Goal: Information Seeking & Learning: Learn about a topic

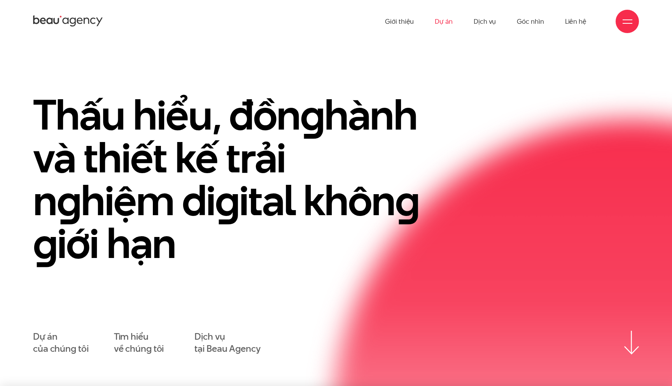
click at [449, 18] on link "Dự án" at bounding box center [444, 21] width 18 height 43
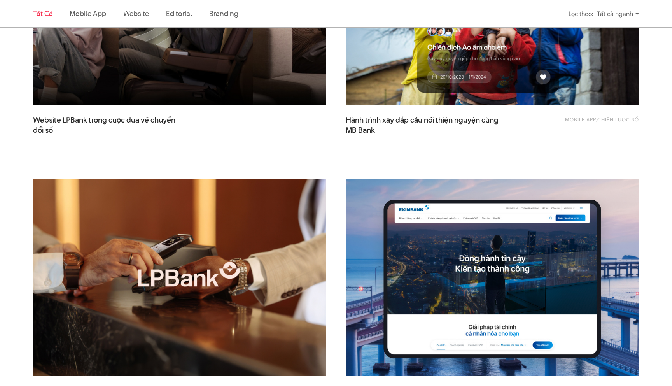
scroll to position [367, 0]
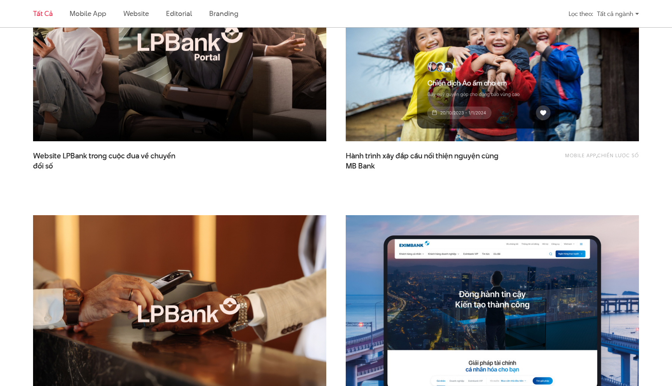
click at [182, 122] on img at bounding box center [179, 43] width 323 height 216
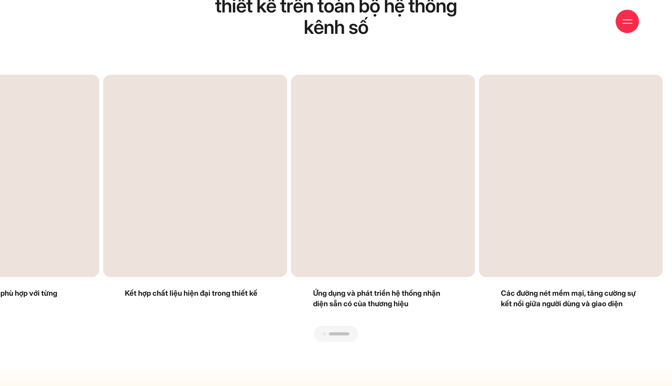
scroll to position [1823, 0]
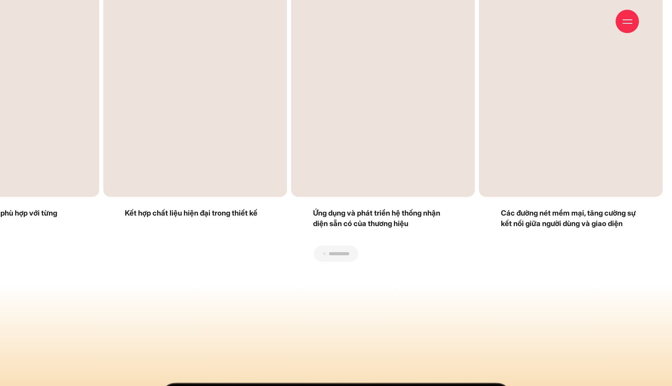
drag, startPoint x: 481, startPoint y: 173, endPoint x: 208, endPoint y: 198, distance: 274.3
click at [208, 262] on div at bounding box center [336, 262] width 654 height 0
drag, startPoint x: 211, startPoint y: 192, endPoint x: 550, endPoint y: 175, distance: 339.4
click at [550, 262] on div at bounding box center [336, 262] width 654 height 0
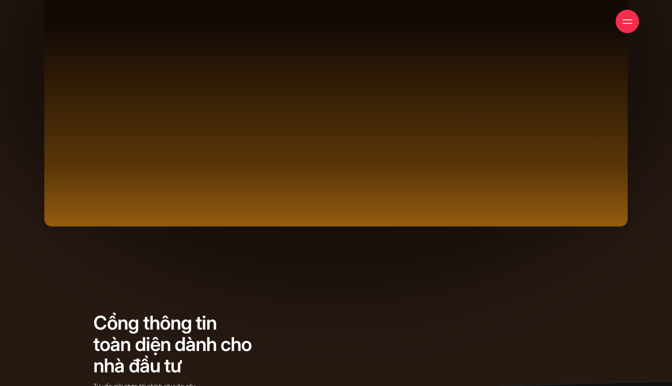
scroll to position [0, 0]
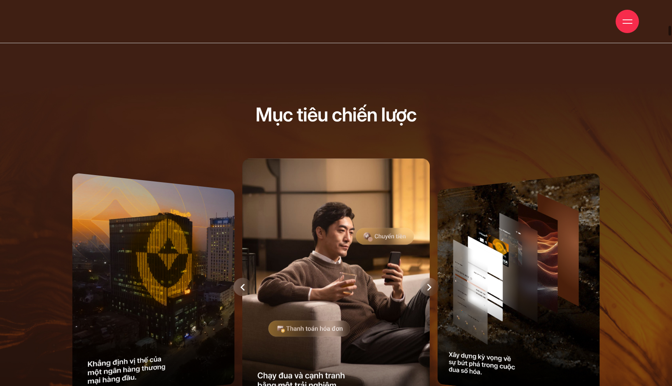
click at [249, 287] on div at bounding box center [242, 287] width 18 height 18
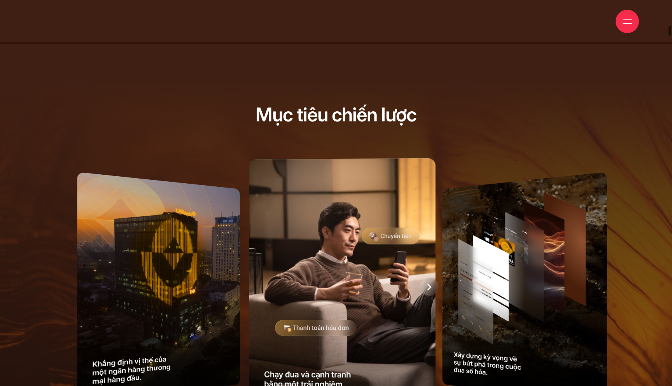
click at [248, 288] on div at bounding box center [342, 286] width 584 height 265
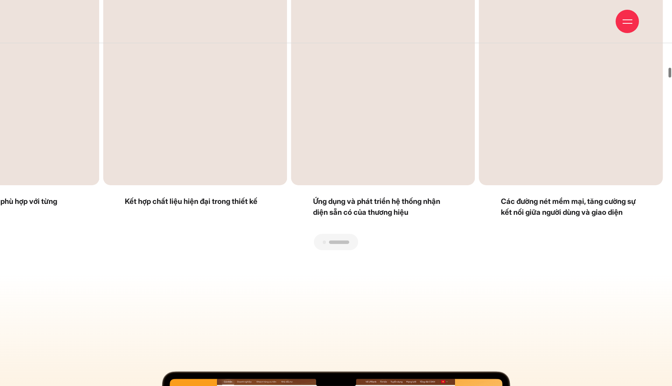
drag, startPoint x: 561, startPoint y: 164, endPoint x: 0, endPoint y: 267, distance: 569.9
click at [0, 267] on section "Đồng bộ hoá ngôn ngữ thiết kế trên toàn bộ hệ thống kênh số Hệ thống màu sắc ph…" at bounding box center [336, 38] width 672 height 472
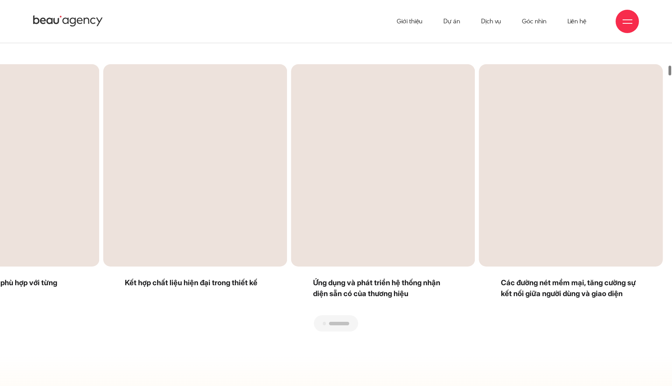
drag, startPoint x: 185, startPoint y: 208, endPoint x: 615, endPoint y: 173, distance: 431.0
click at [615, 332] on div at bounding box center [336, 332] width 654 height 0
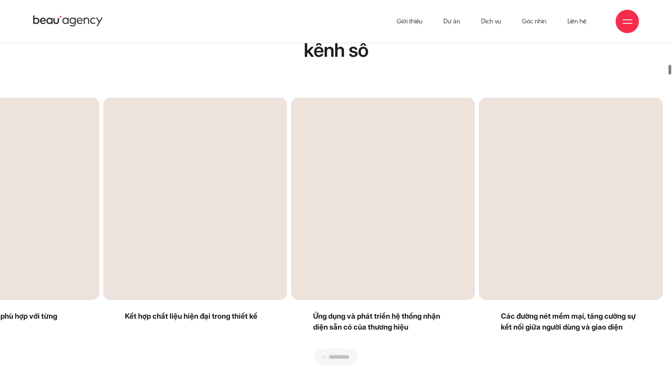
click at [330, 349] on div "Previous slide" at bounding box center [172, 231] width 327 height 267
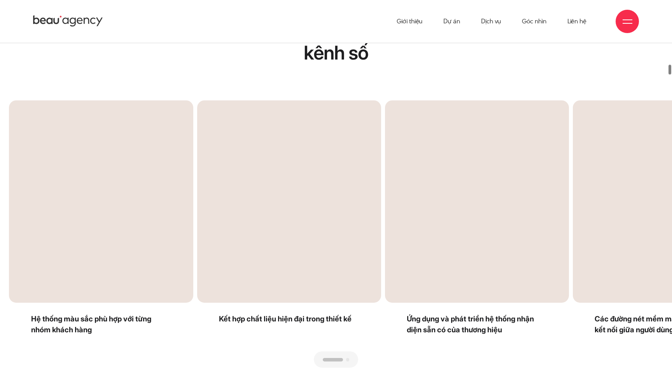
click at [337, 353] on div "Next slide" at bounding box center [499, 233] width 327 height 267
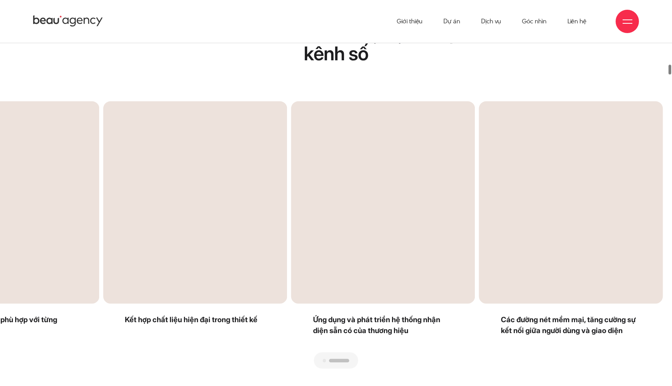
click at [339, 356] on div "Next slide" at bounding box center [499, 234] width 327 height 267
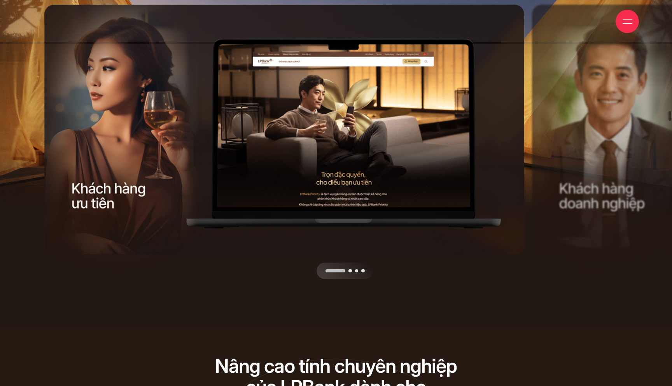
drag, startPoint x: 467, startPoint y: 228, endPoint x: 76, endPoint y: 279, distance: 394.2
click at [79, 279] on div at bounding box center [286, 142] width 485 height 275
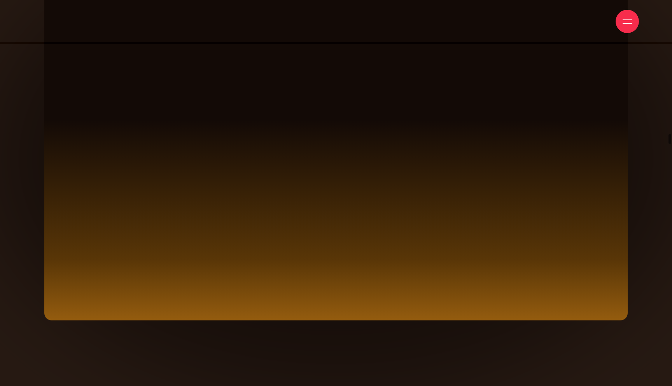
click at [628, 182] on div at bounding box center [336, 141] width 584 height 360
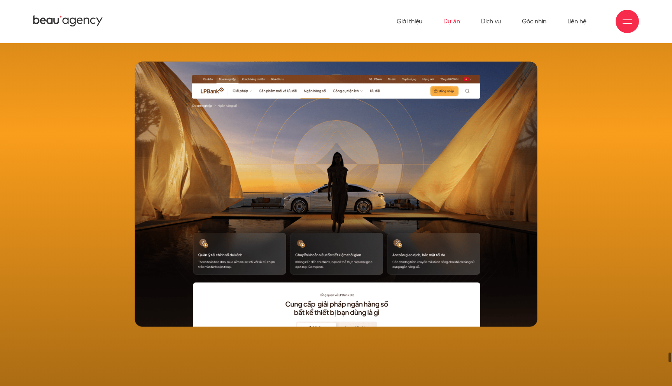
click at [451, 26] on link "Dự án" at bounding box center [452, 21] width 17 height 43
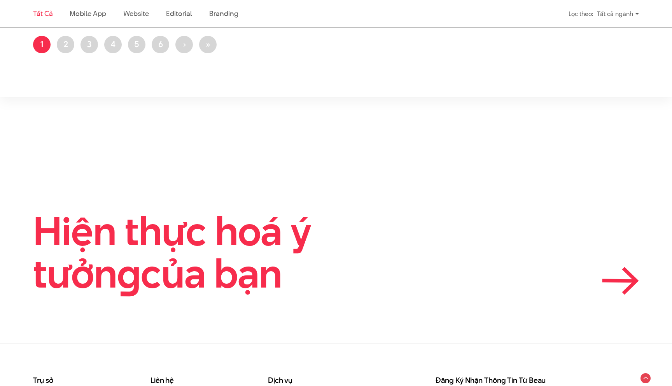
scroll to position [1782, 0]
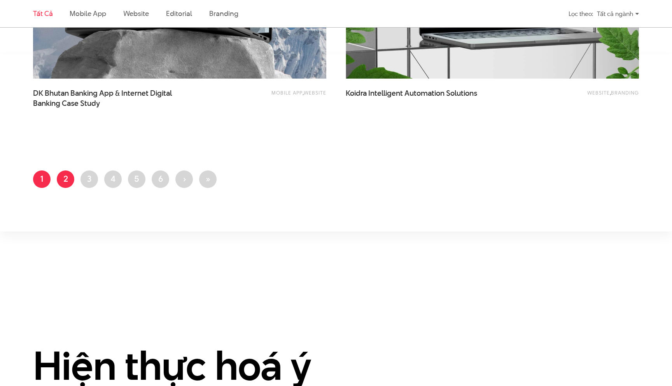
click at [63, 175] on link "Trang 2" at bounding box center [66, 179] width 18 height 18
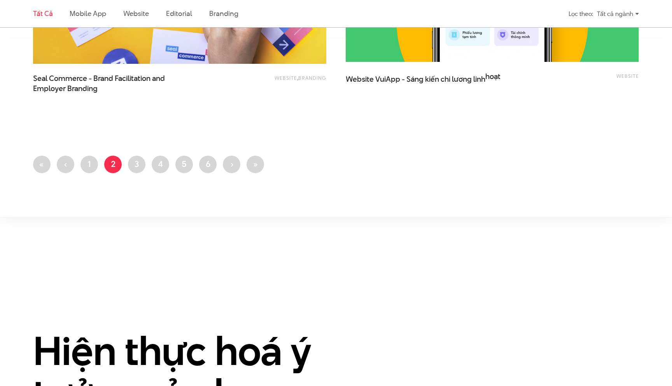
scroll to position [1679, 0]
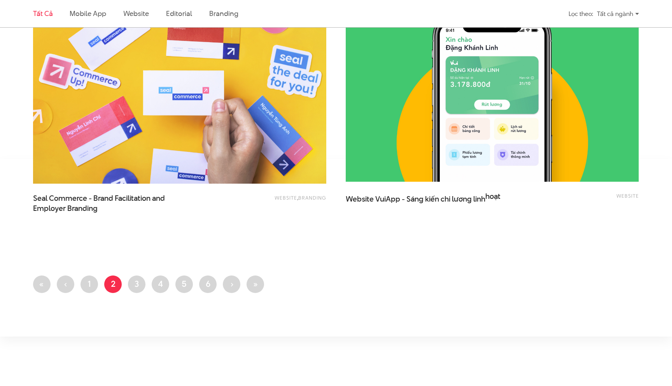
click at [146, 291] on ul "First page « Trang trước ‹ Trang 1 Trang hiện thời 2 Trang 3 Trang 4 Trang 5 Tr…" at bounding box center [336, 286] width 606 height 22
click at [137, 284] on link "Trang 3" at bounding box center [137, 284] width 18 height 18
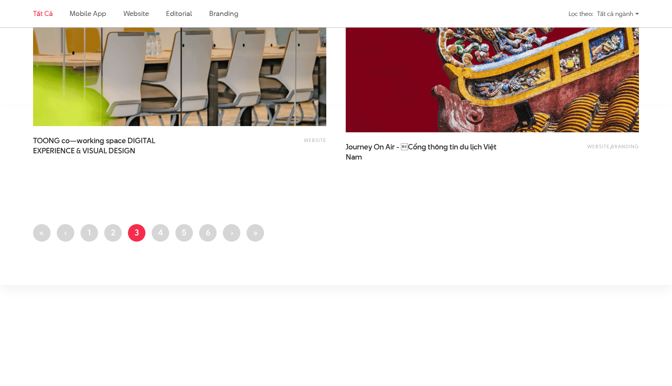
scroll to position [1754, 0]
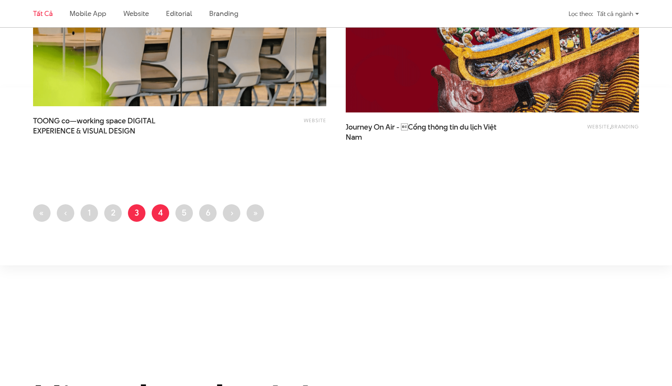
click at [166, 214] on link "Trang 4" at bounding box center [161, 213] width 18 height 18
